Goal: Navigation & Orientation: Understand site structure

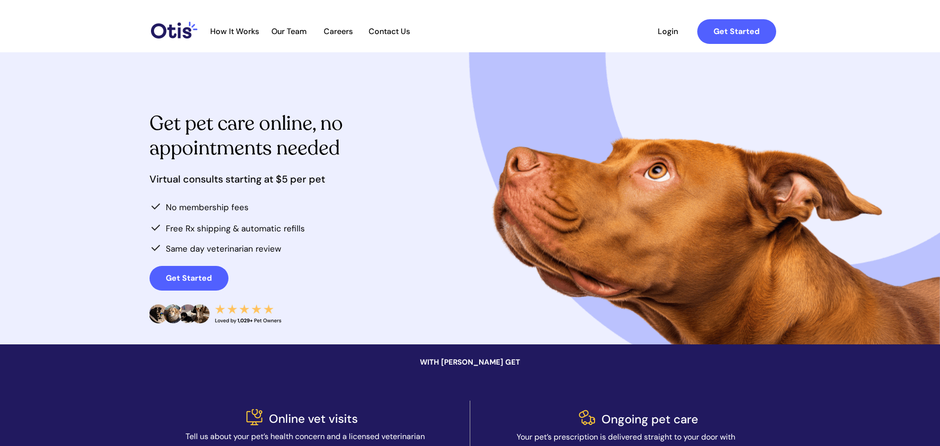
click at [447, 223] on div at bounding box center [471, 198] width 642 height 292
click at [286, 34] on span "Our Team" at bounding box center [289, 31] width 48 height 9
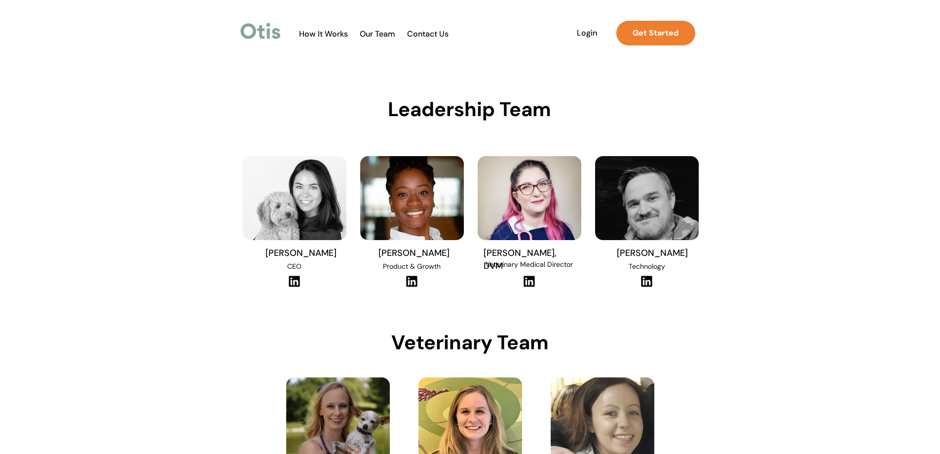
click at [284, 131] on div at bounding box center [470, 303] width 464 height 502
drag, startPoint x: 325, startPoint y: 253, endPoint x: 286, endPoint y: 244, distance: 40.4
click at [286, 244] on div at bounding box center [294, 218] width 113 height 153
click at [174, 248] on div at bounding box center [470, 303] width 940 height 502
click at [291, 284] on img at bounding box center [294, 281] width 13 height 12
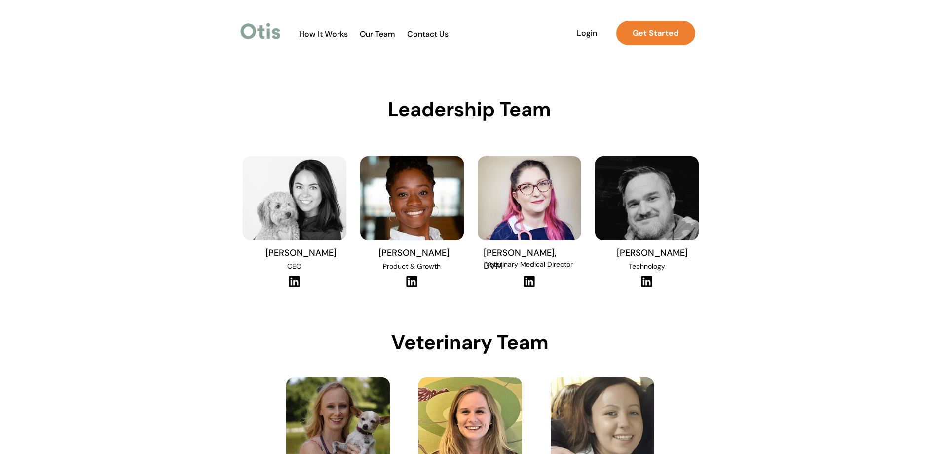
click at [311, 32] on span "How It Works" at bounding box center [323, 33] width 59 height 9
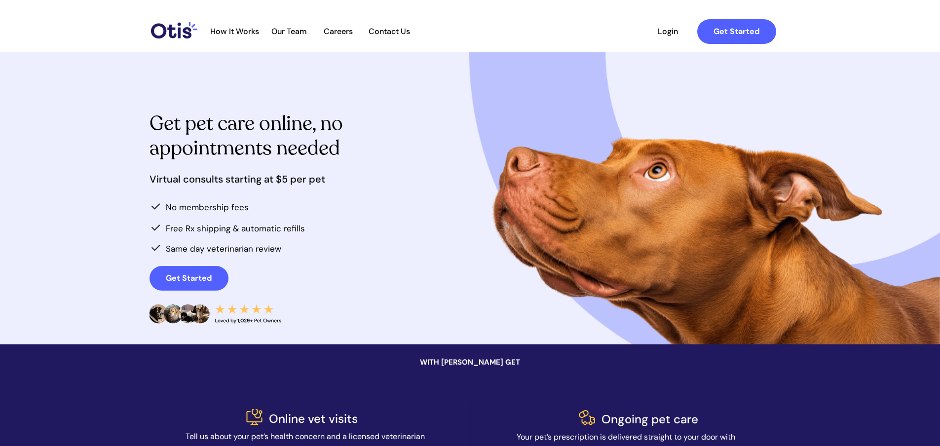
click at [291, 29] on span "Our Team" at bounding box center [289, 31] width 48 height 9
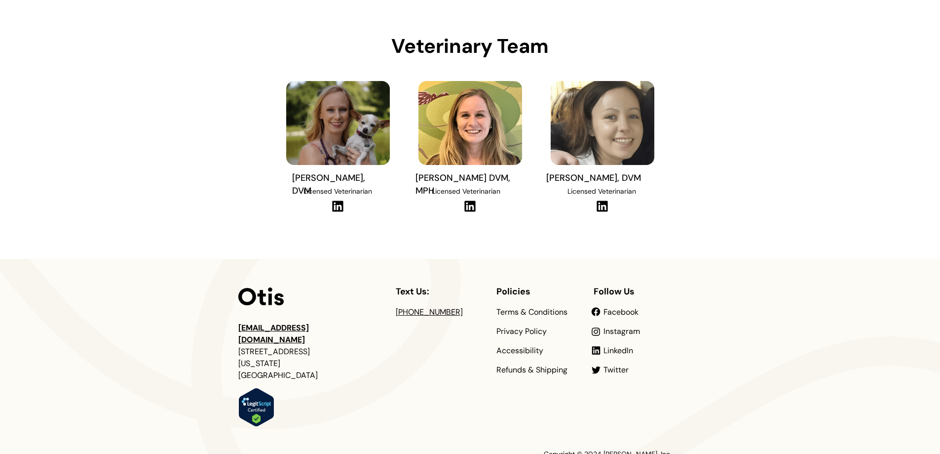
scroll to position [338, 0]
